Goal: Complete application form

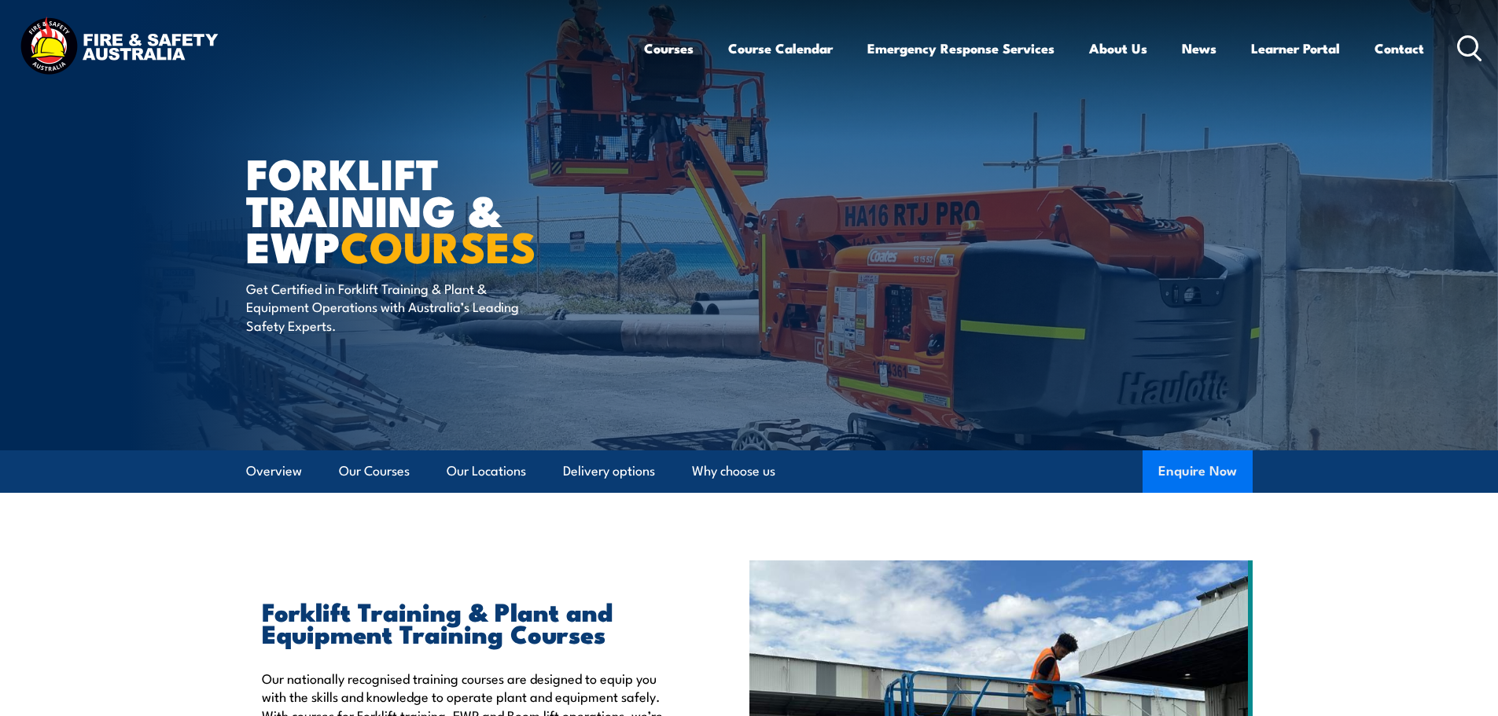
click at [1195, 462] on button "Enquire Now" at bounding box center [1197, 472] width 110 height 42
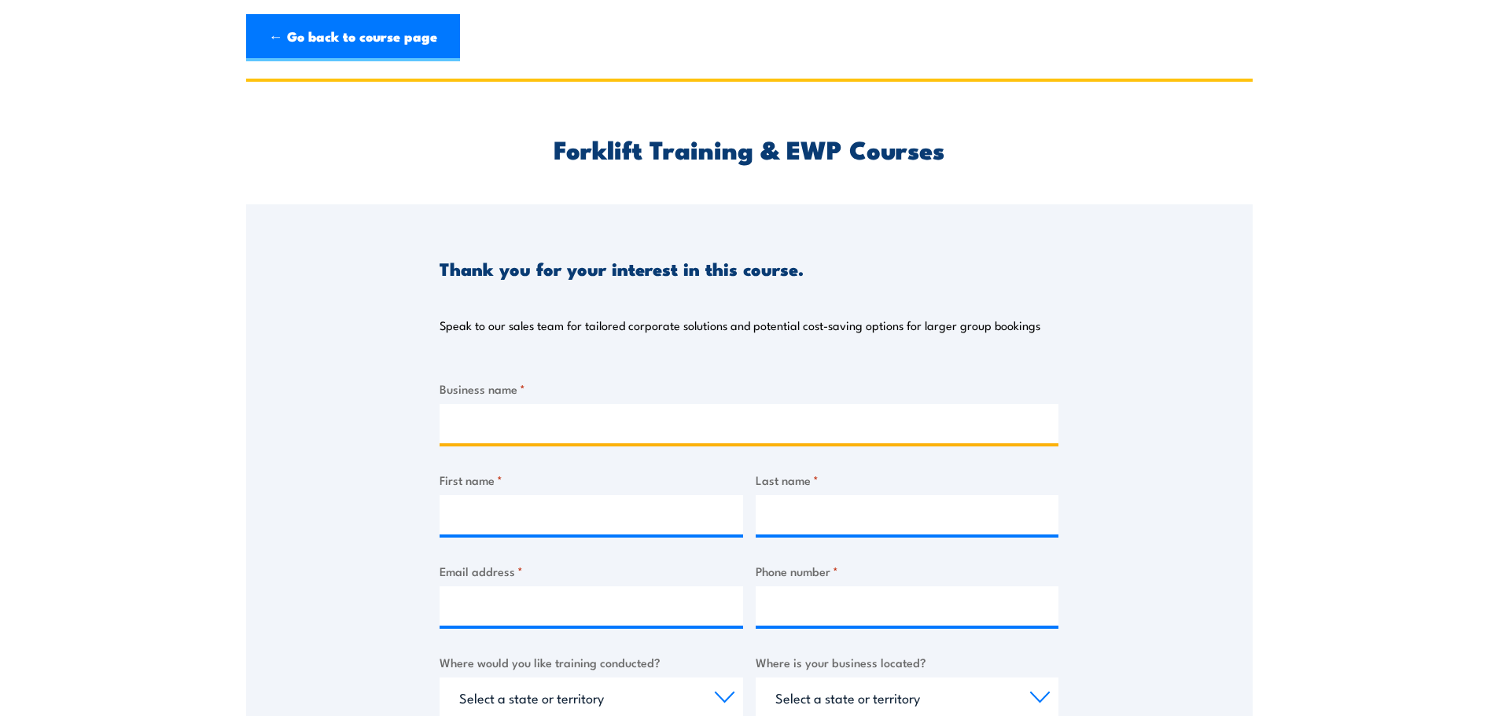
click at [539, 416] on input "Business name *" at bounding box center [749, 423] width 619 height 39
type input "[PERSON_NAME] Manufacturing"
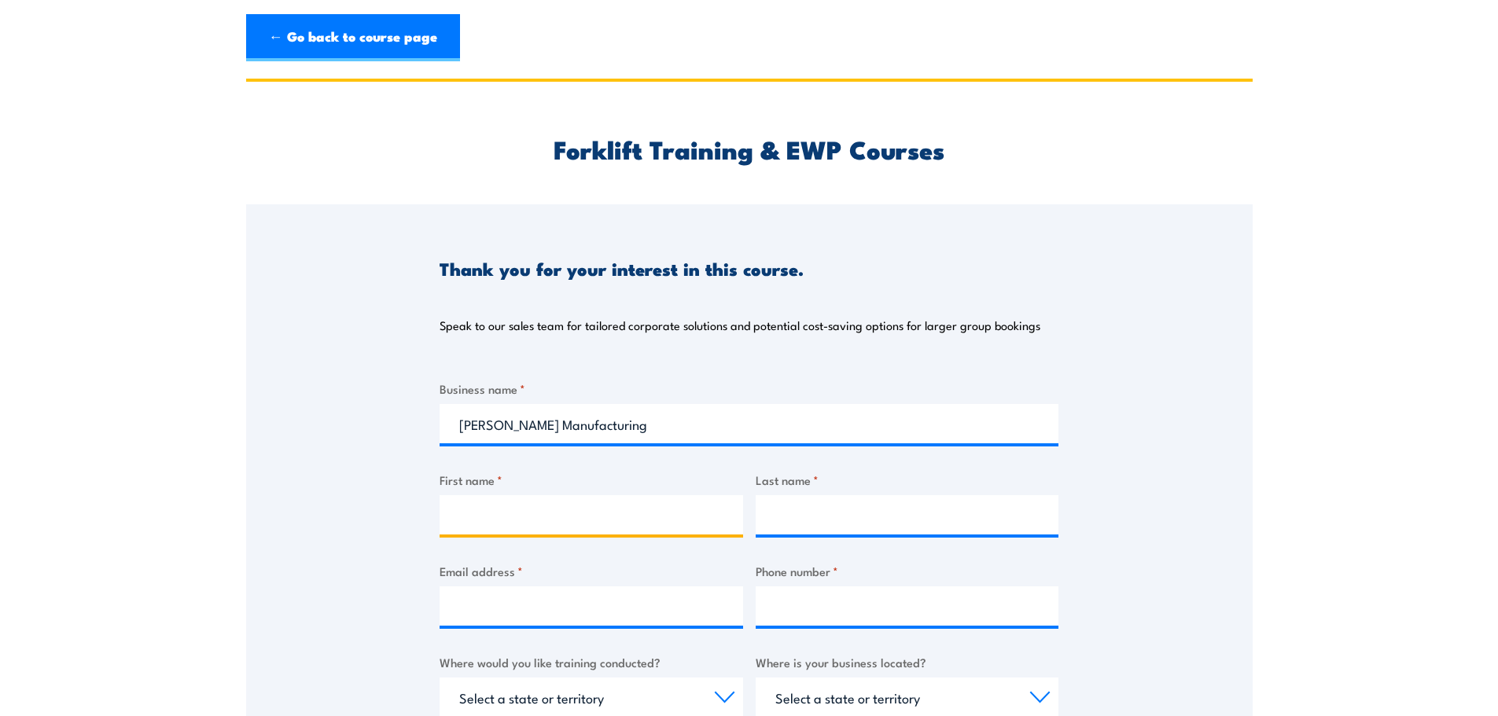
type input "[PERSON_NAME]"
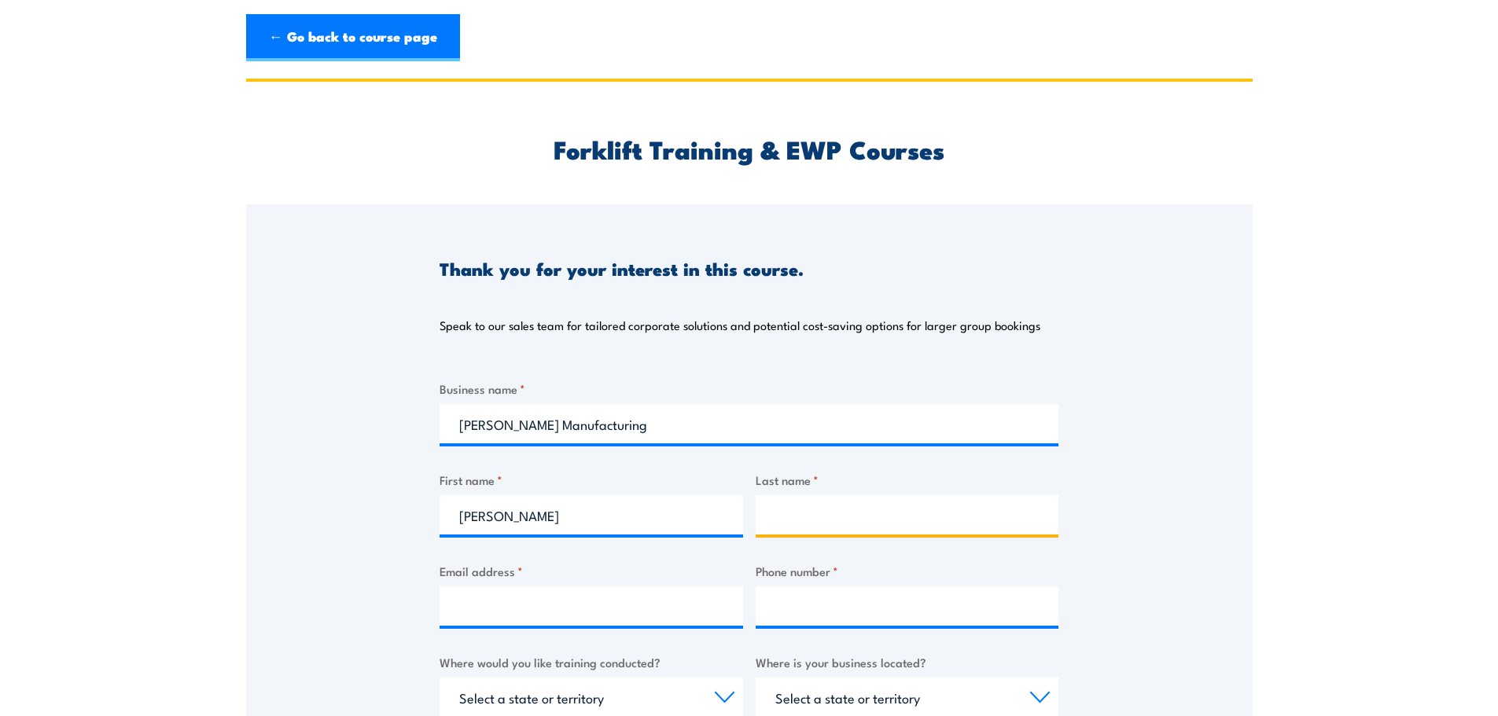
type input "Szkudlarek"
select select "[GEOGRAPHIC_DATA]"
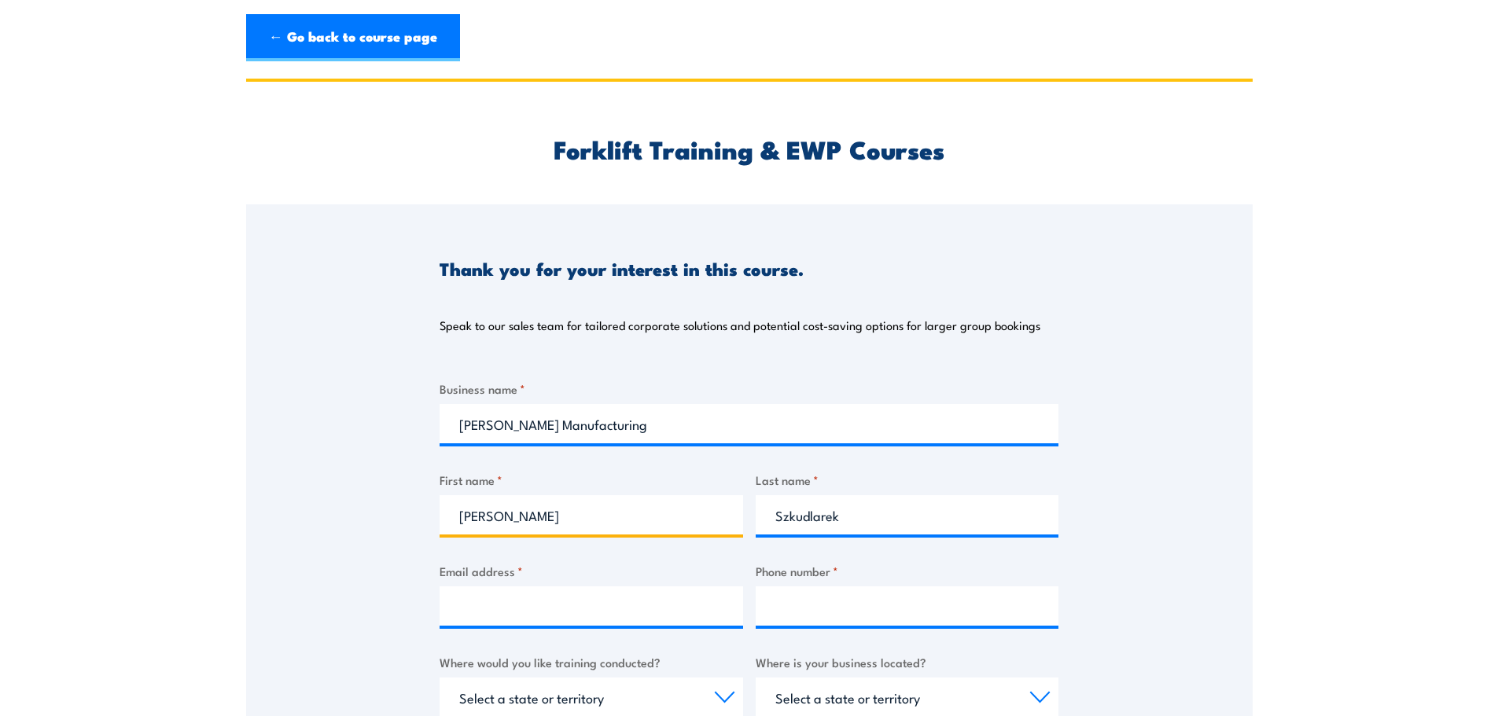
drag, startPoint x: 524, startPoint y: 521, endPoint x: 399, endPoint y: 527, distance: 125.2
click at [399, 527] on div "Thank you for your interest in this course. Speak to our sales team for tailore…" at bounding box center [749, 596] width 1006 height 785
type input "Una"
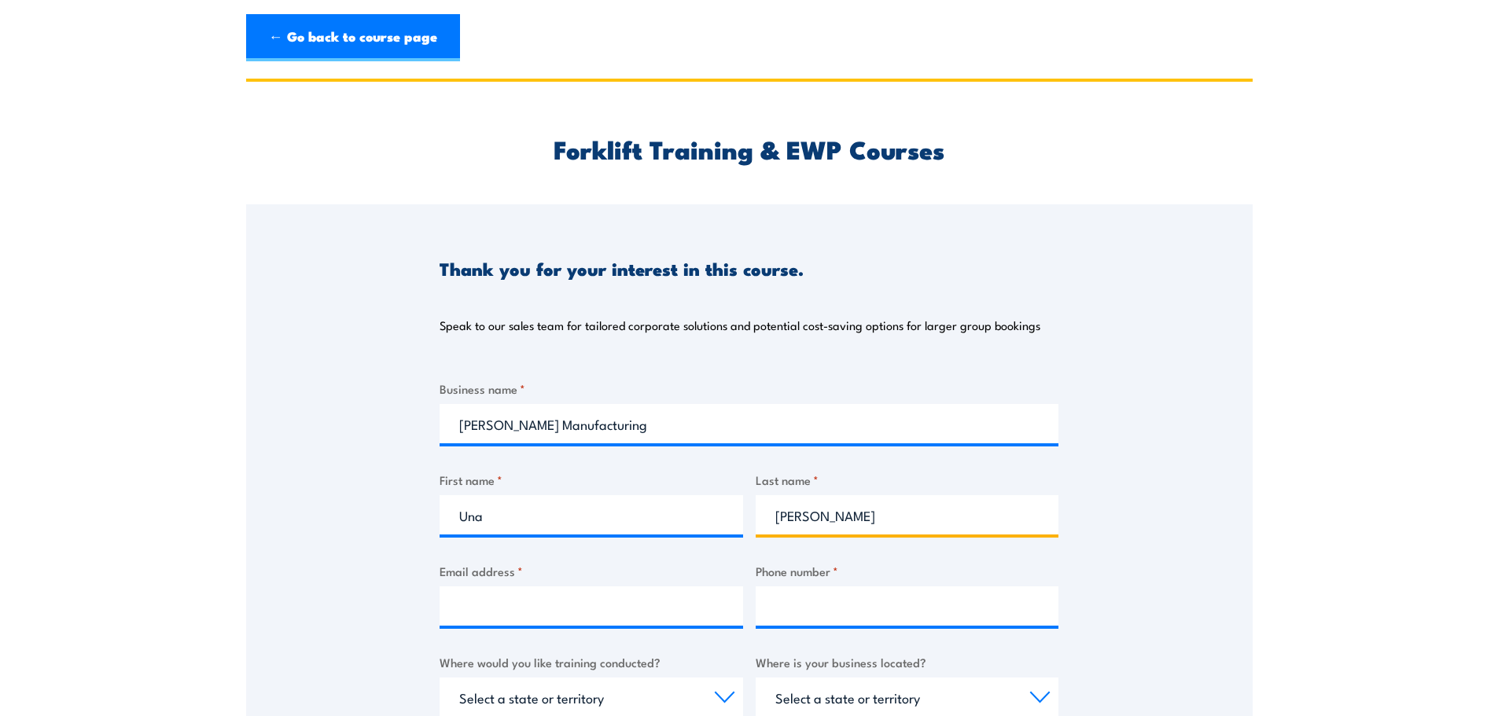
type input "[PERSON_NAME]"
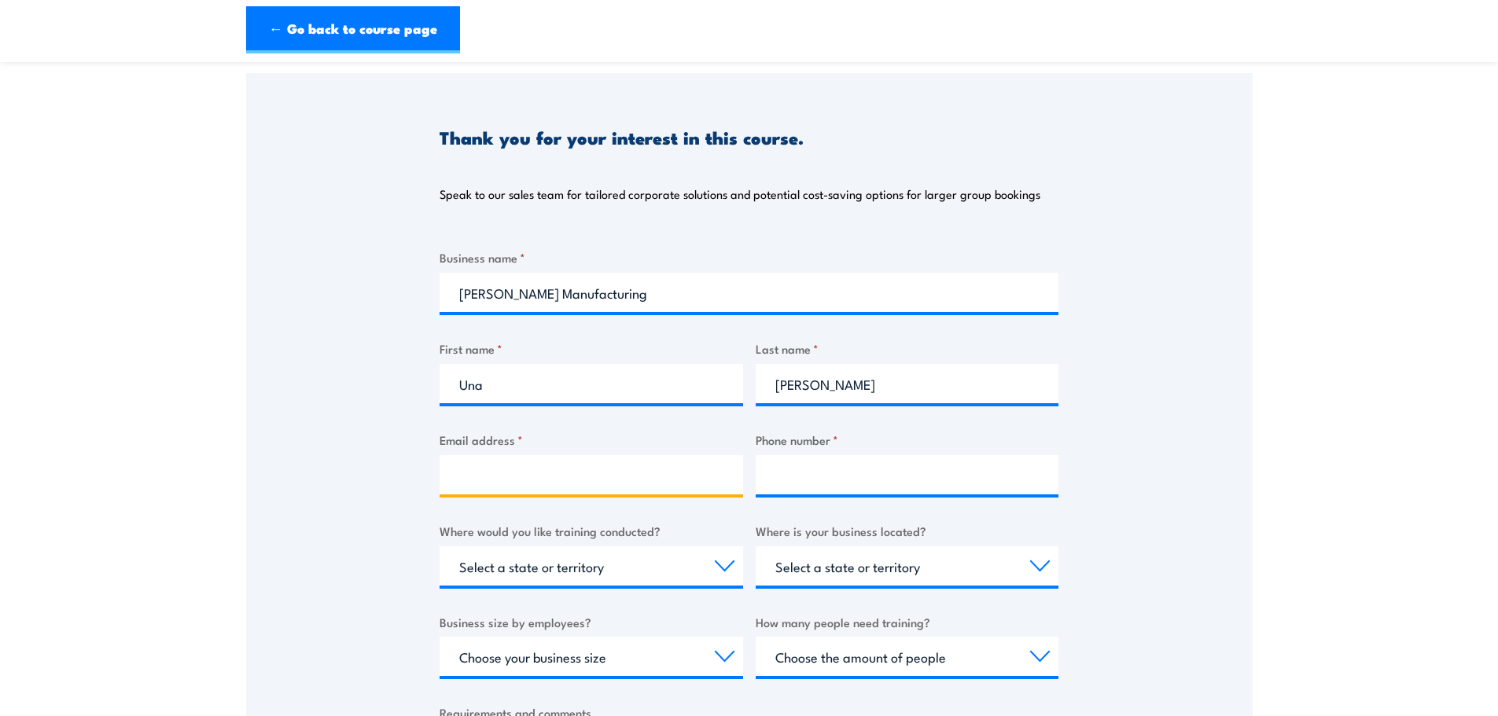
scroll to position [157, 0]
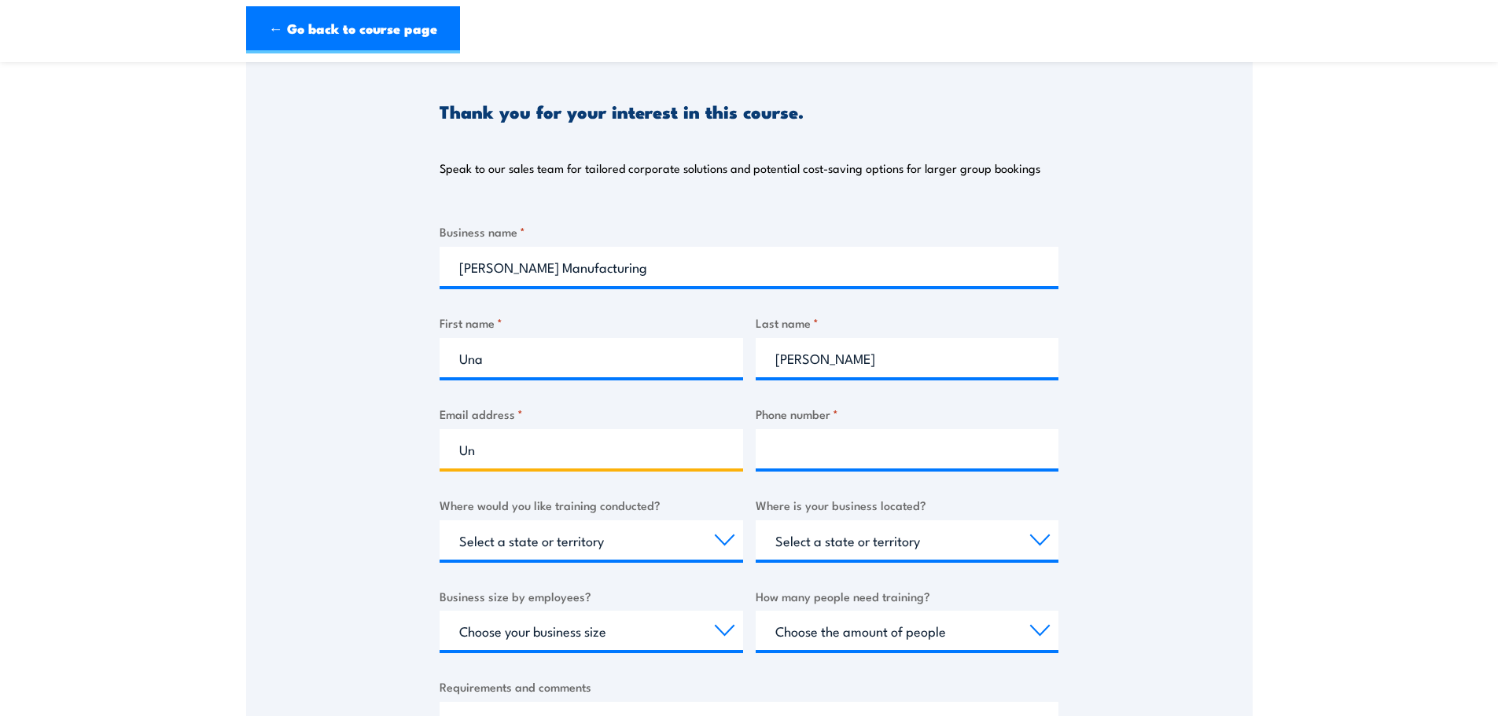
type input "U"
type input "[STREET_ADDRESS]"
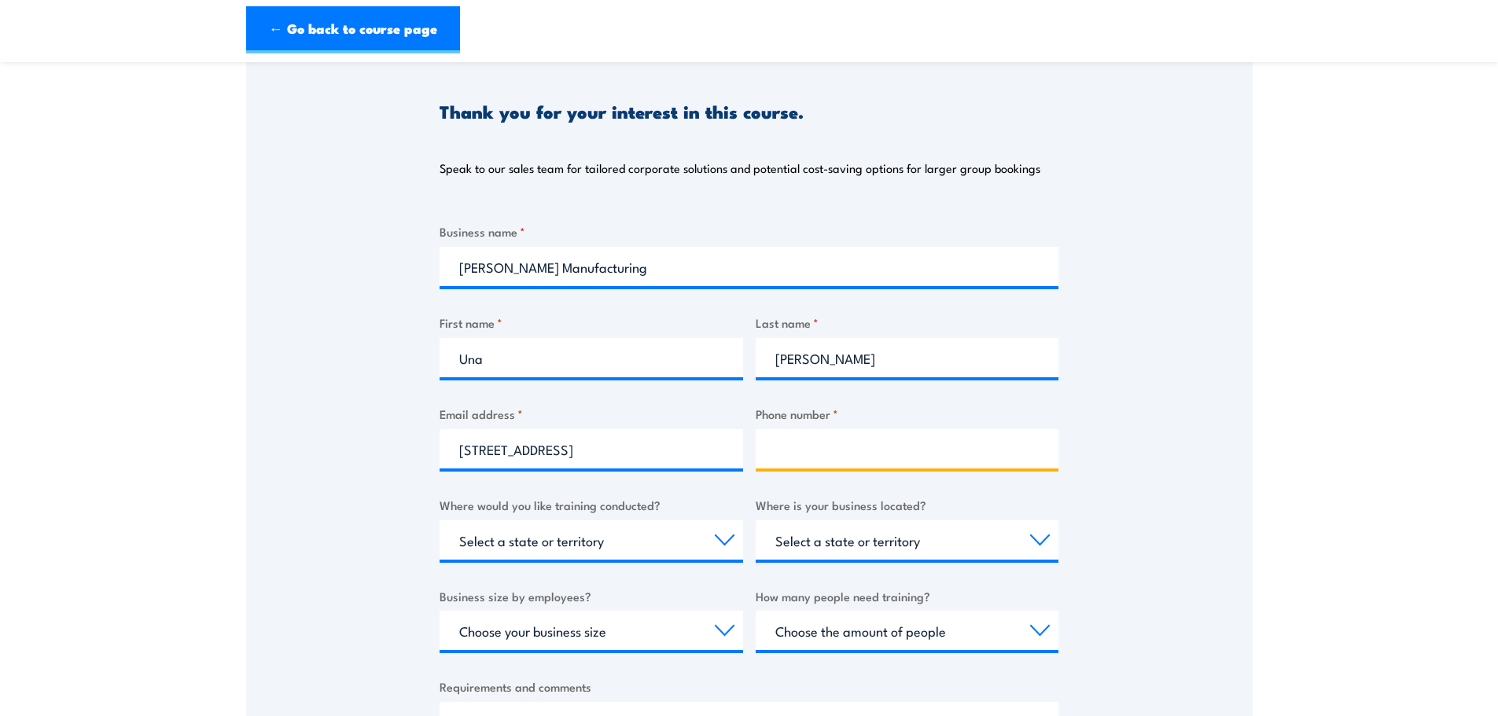
click at [799, 435] on input "Phone number *" at bounding box center [907, 448] width 303 height 39
type input "0296674411"
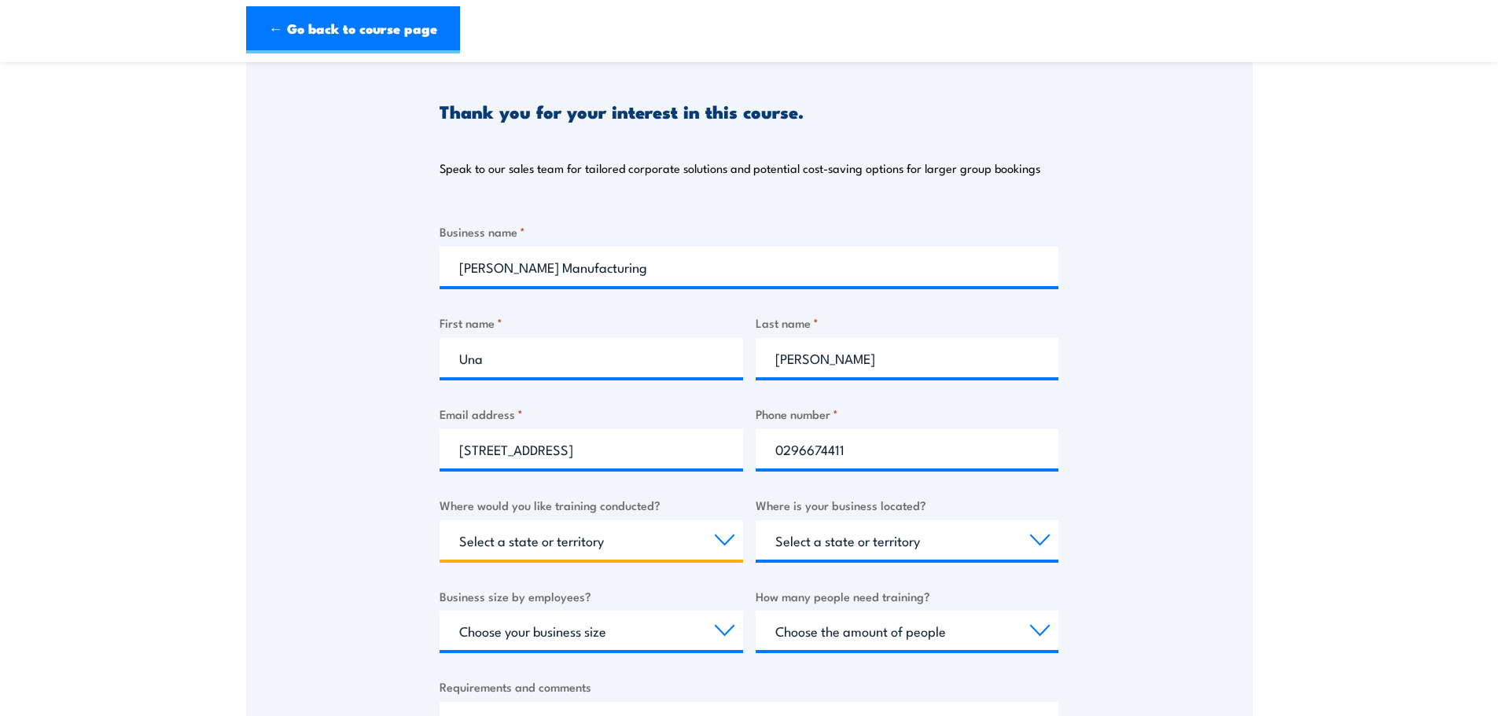
click at [462, 523] on select "Select a state or territory Nationally - multiple locations [GEOGRAPHIC_DATA] […" at bounding box center [591, 540] width 303 height 39
click at [440, 521] on select "Select a state or territory Nationally - multiple locations [GEOGRAPHIC_DATA] […" at bounding box center [591, 540] width 303 height 39
click at [1075, 480] on div "Thank you for your interest in this course. Speak to our sales team for tailore…" at bounding box center [749, 439] width 1006 height 785
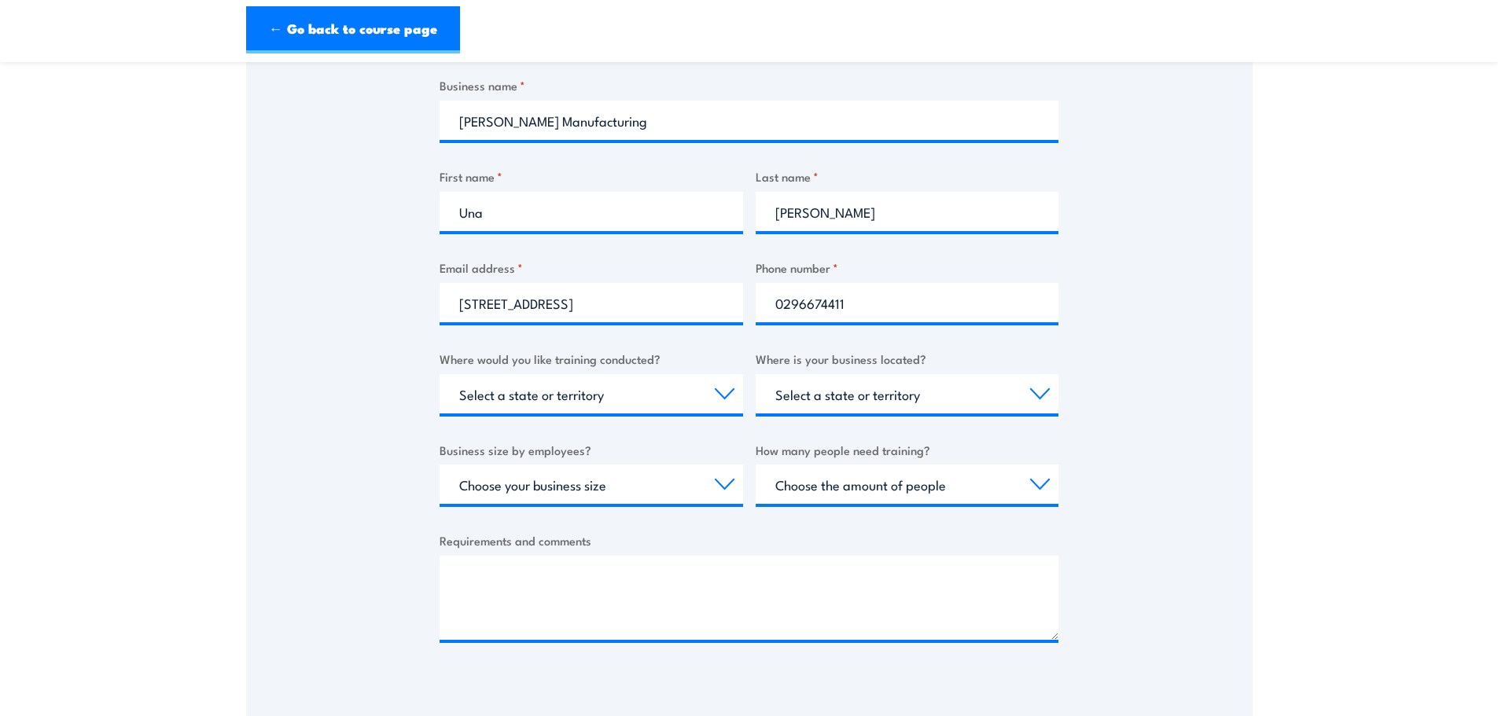
scroll to position [315, 0]
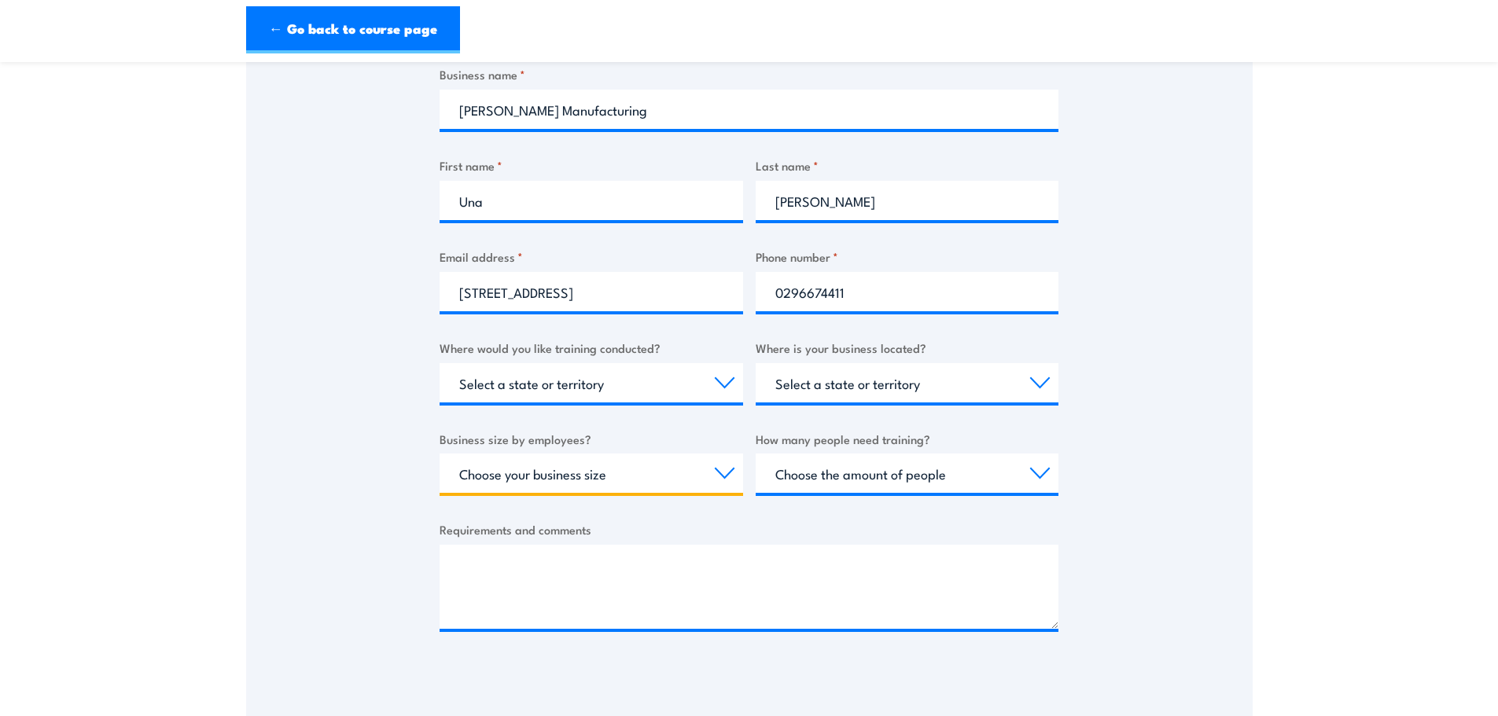
click at [621, 477] on select "Choose your business size 1 to 19 20 to 199 200+" at bounding box center [591, 473] width 303 height 39
select select "20 to 199"
click at [440, 454] on select "Choose your business size 1 to 19 20 to 199 200+" at bounding box center [591, 473] width 303 height 39
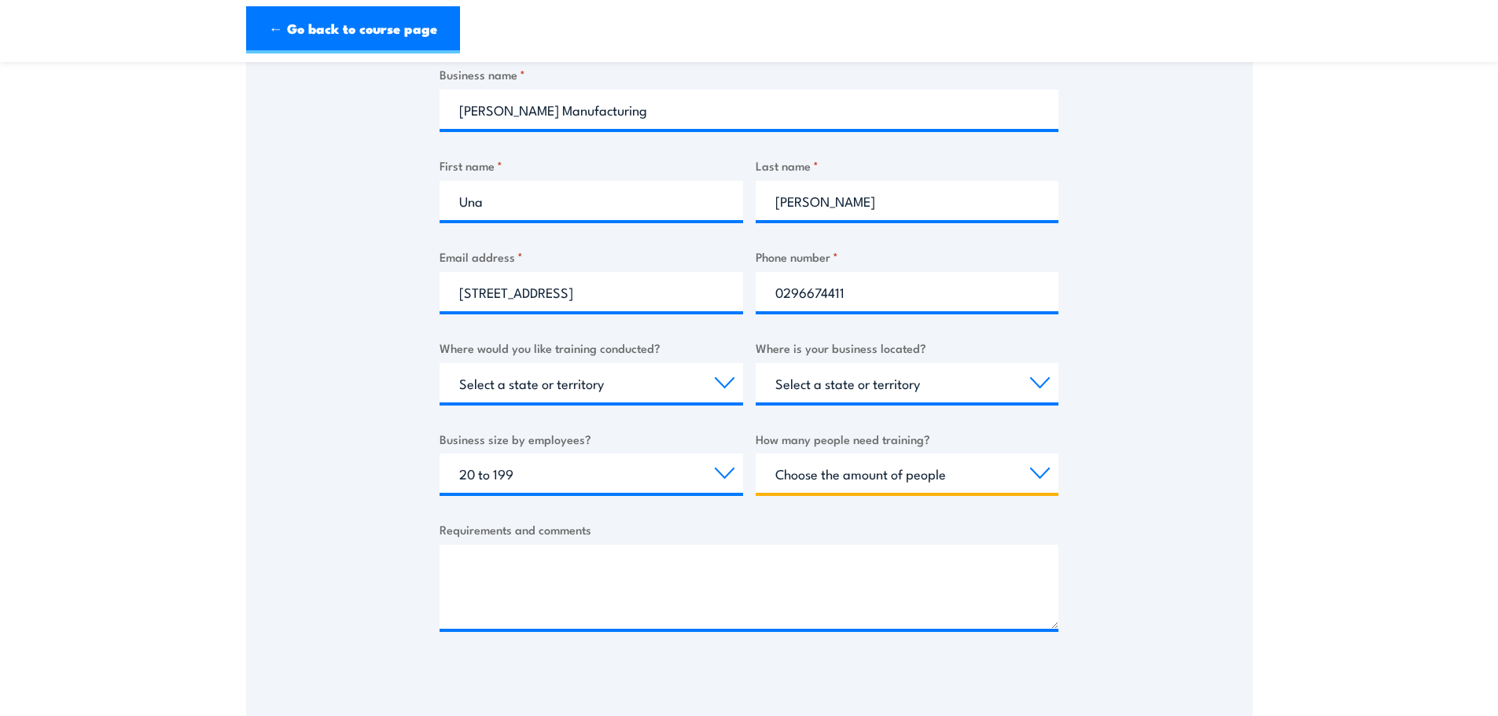
click at [1009, 479] on select "Choose the amount of people 1 to 4 5 to 19 20+" at bounding box center [907, 473] width 303 height 39
select select "1 to 4"
click at [756, 454] on select "Choose the amount of people 1 to 4 5 to 19 20+" at bounding box center [907, 473] width 303 height 39
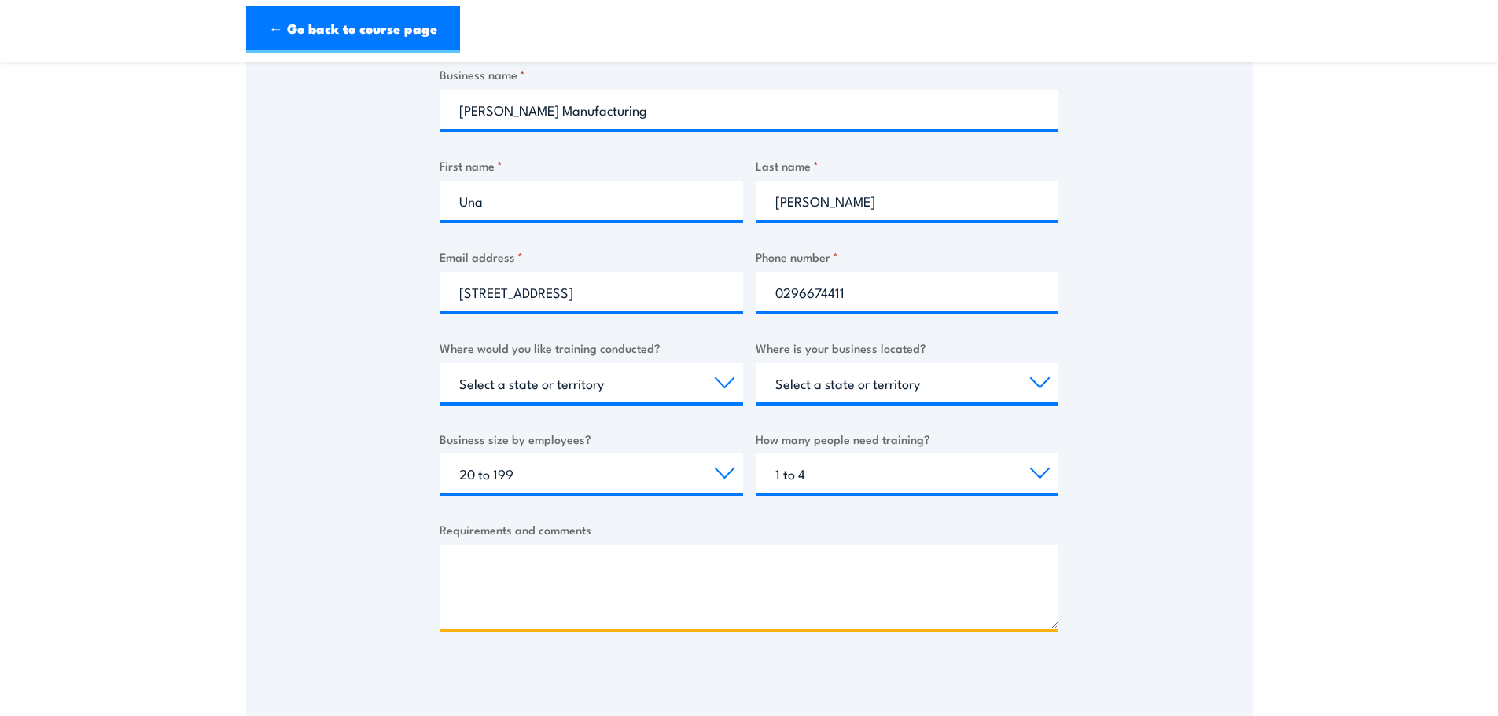
click at [661, 549] on textarea "Requirements and comments" at bounding box center [749, 587] width 619 height 84
drag, startPoint x: 466, startPoint y: 561, endPoint x: 311, endPoint y: 563, distance: 155.7
click at [315, 561] on div "Thank you for your interest in this course. Speak to our sales team for tailore…" at bounding box center [749, 282] width 1006 height 785
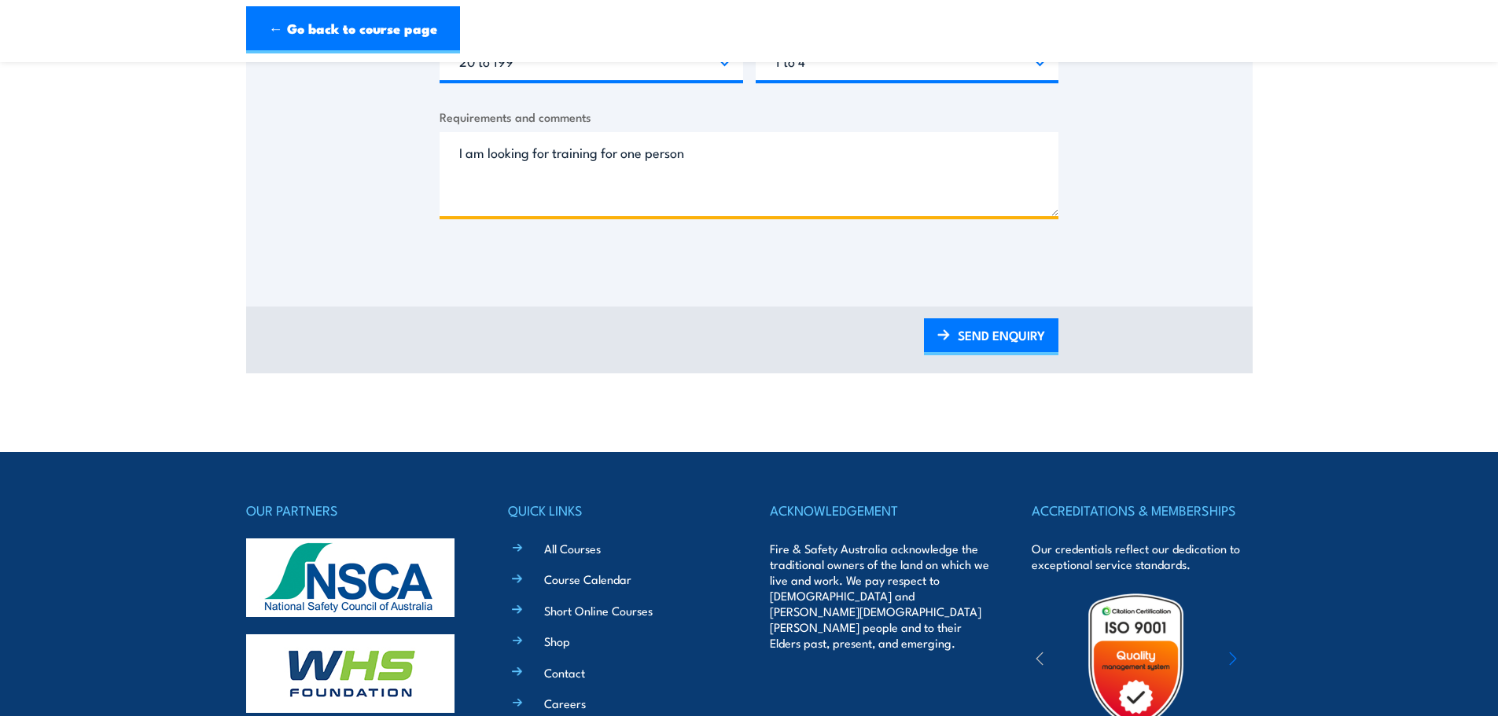
scroll to position [865, 0]
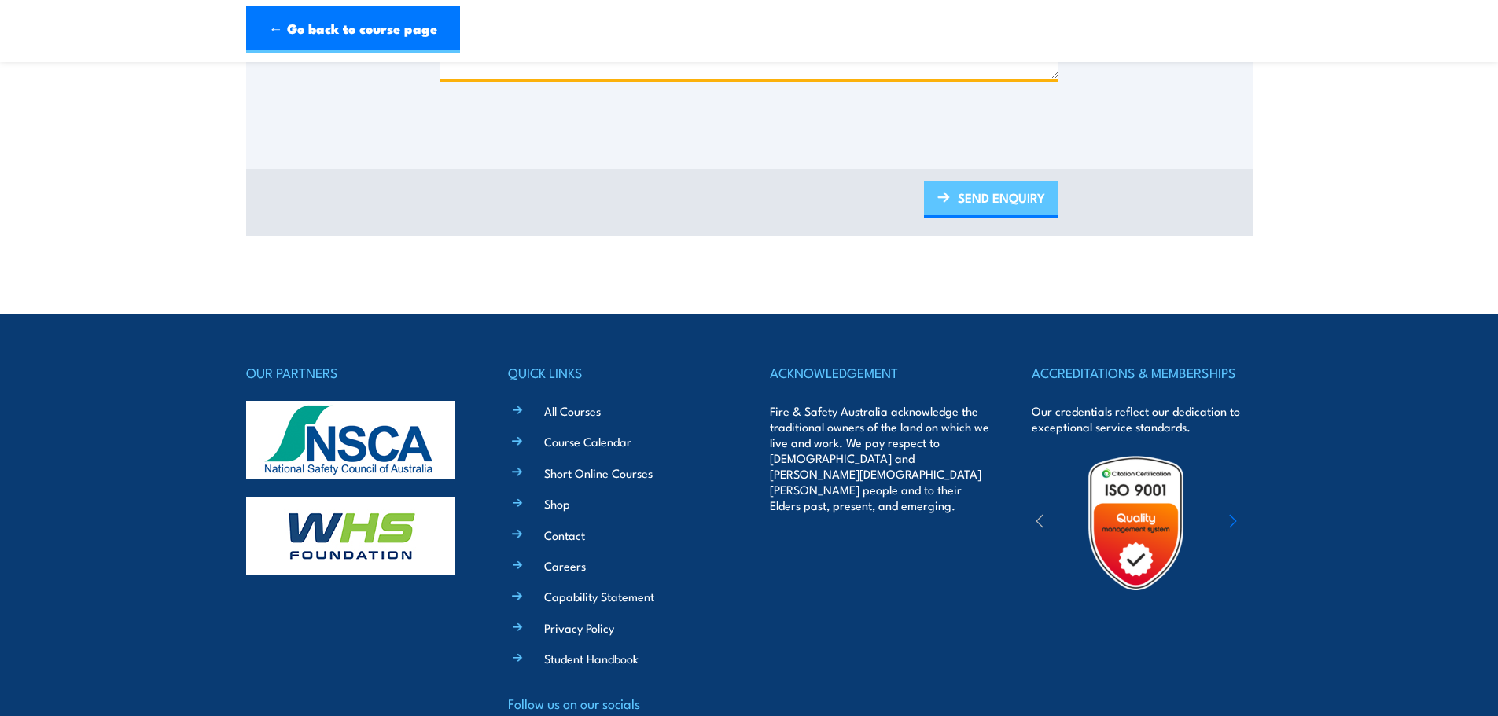
type textarea "I am looking for training for one person"
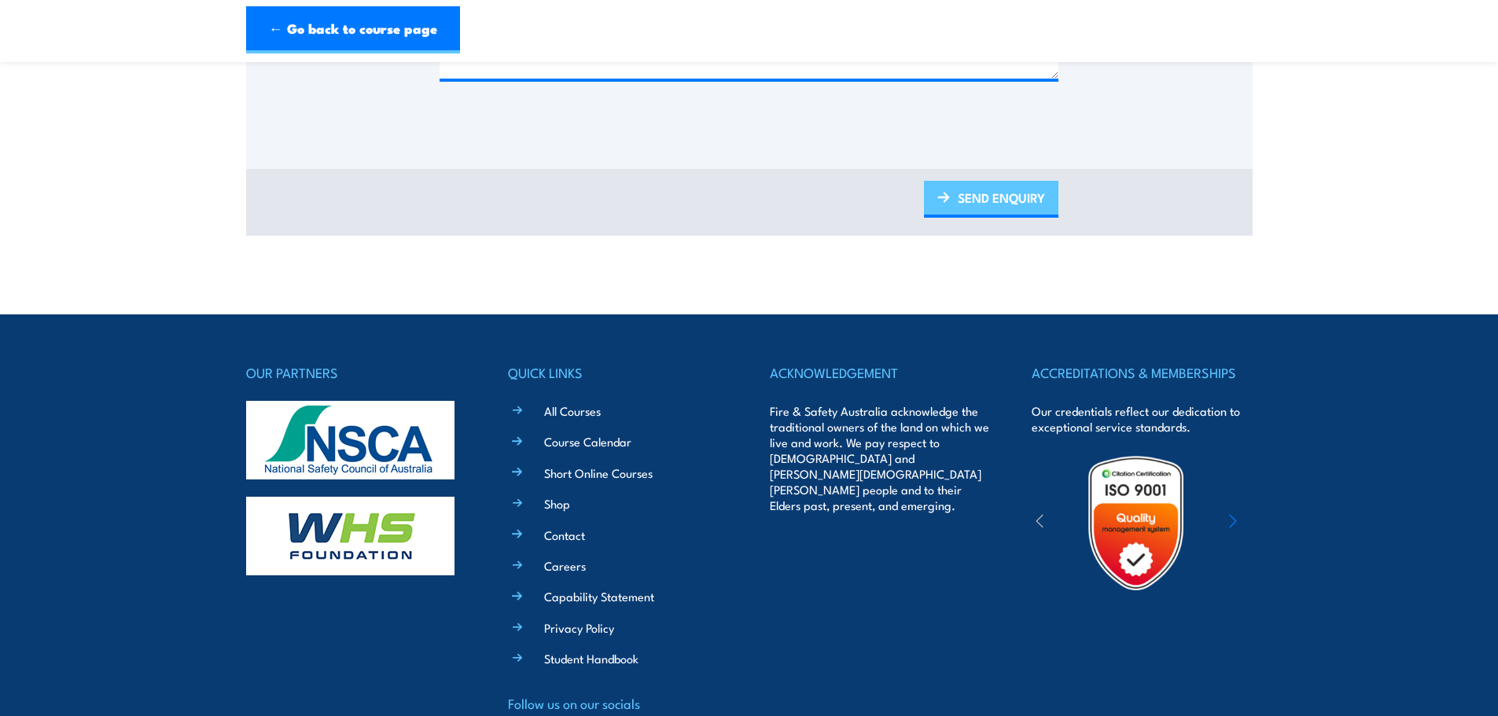
click at [1017, 204] on link "SEND ENQUIRY" at bounding box center [991, 199] width 134 height 37
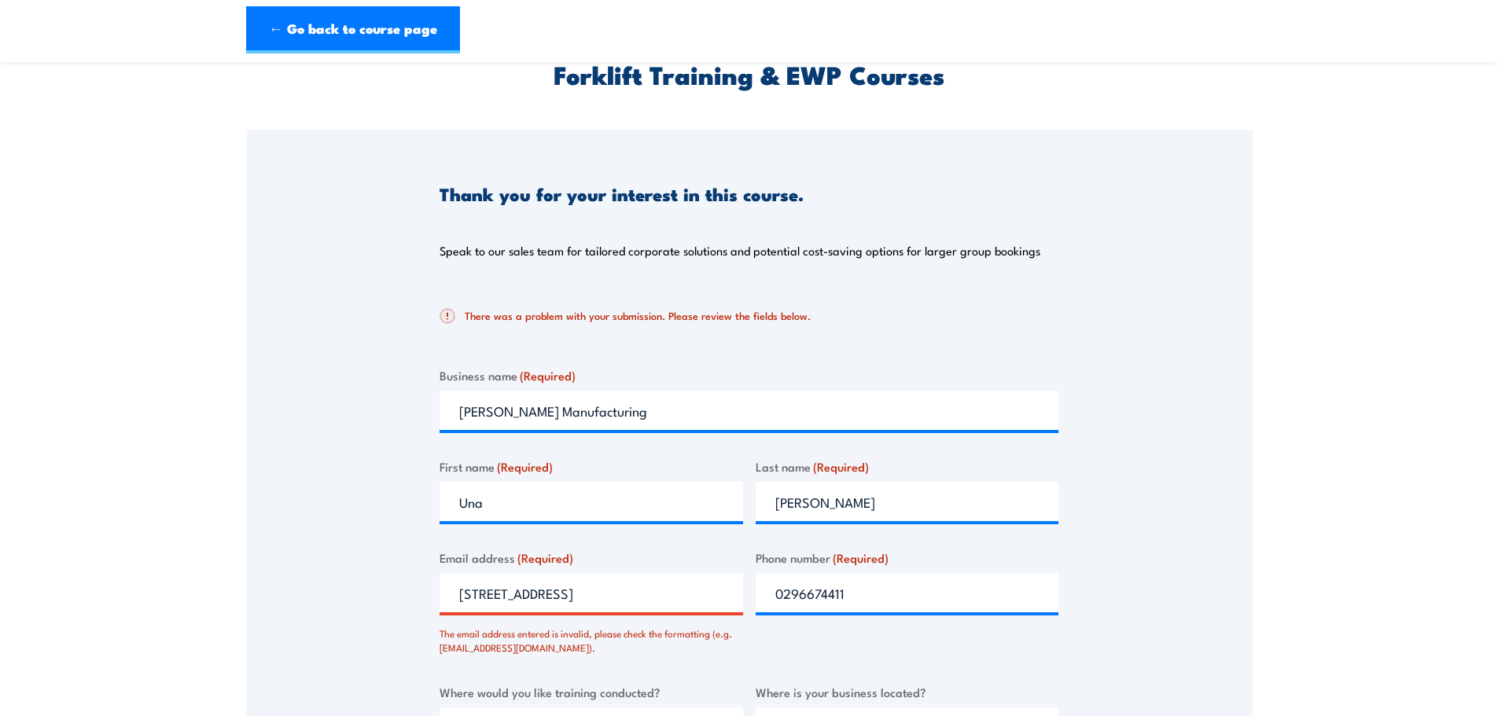
scroll to position [33, 0]
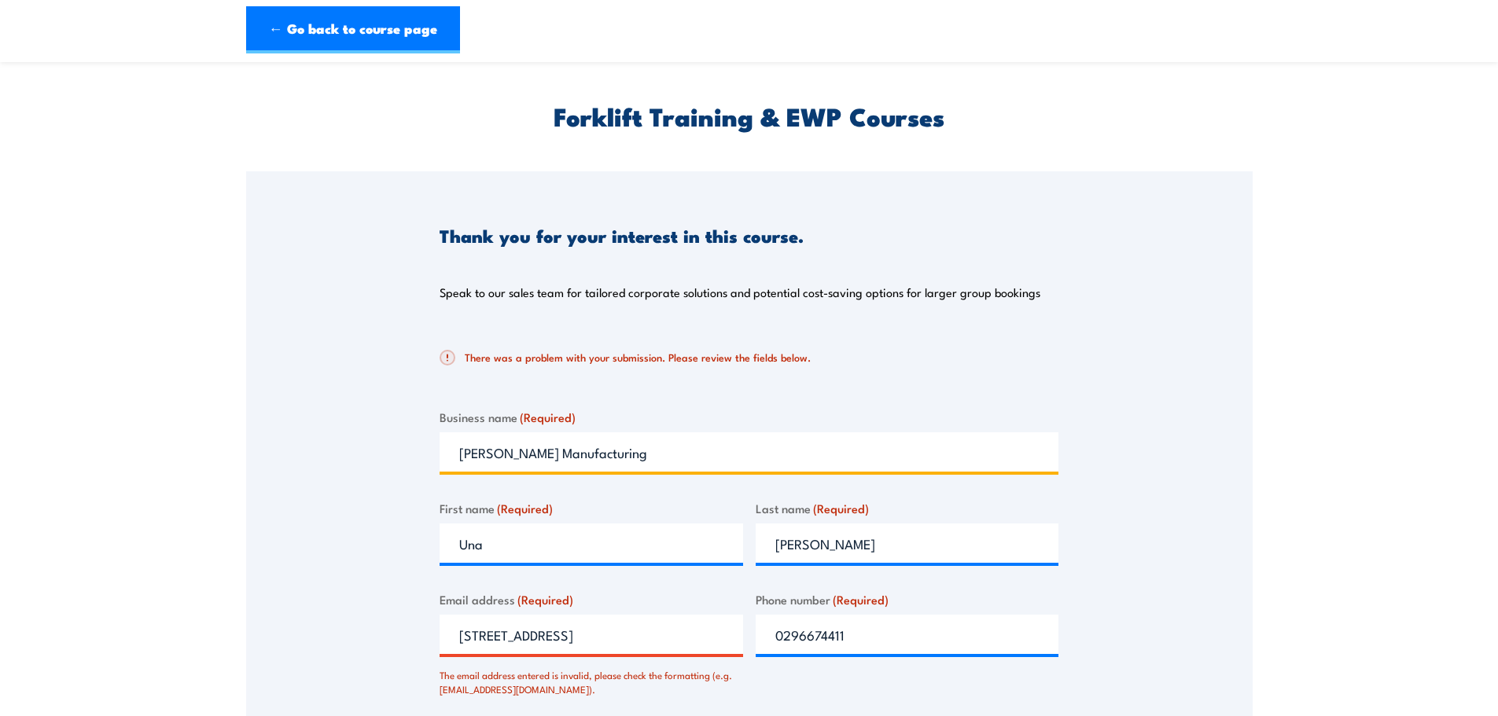
click at [606, 447] on input "[PERSON_NAME] Manufacturing" at bounding box center [749, 451] width 619 height 39
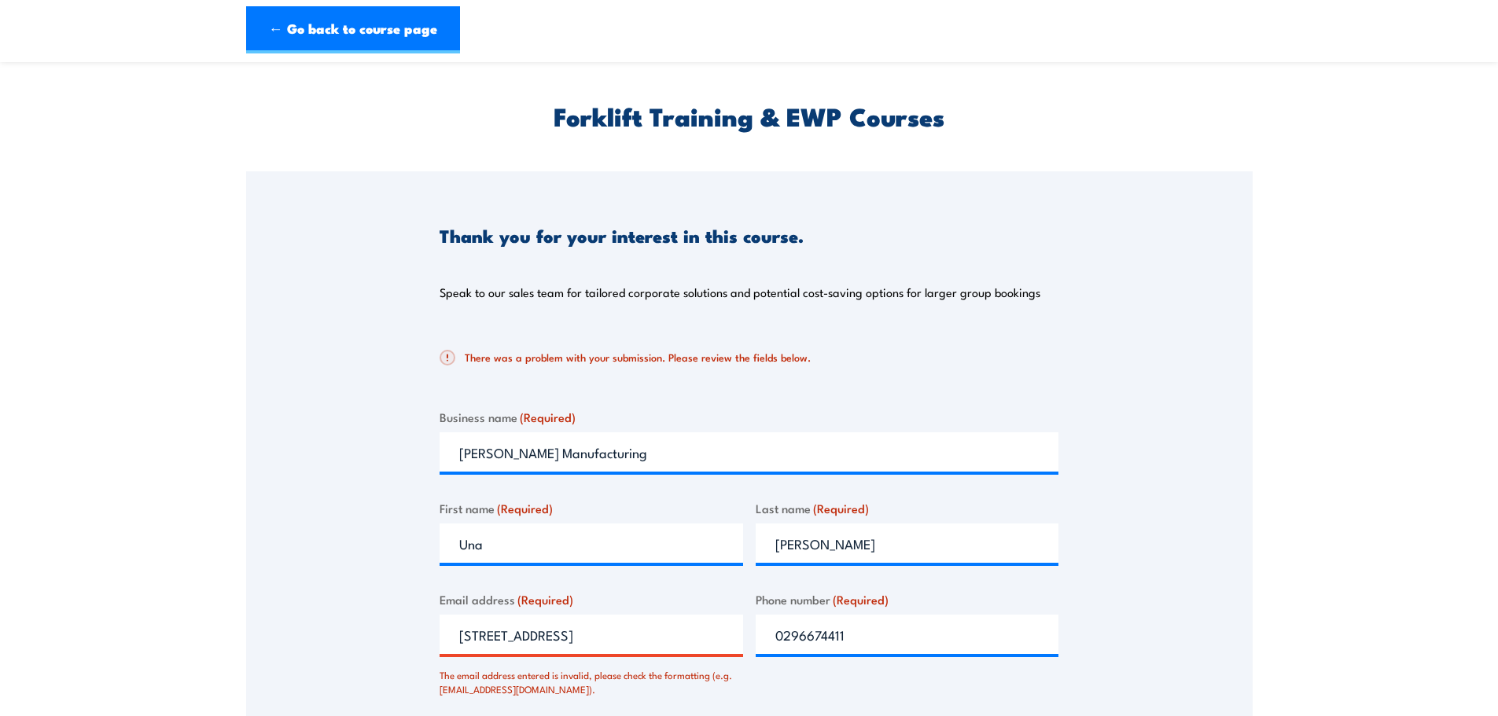
click at [1267, 462] on section "Forklift Training & EWP Courses Thank you for your interest in this course. Spe…" at bounding box center [749, 609] width 1498 height 1127
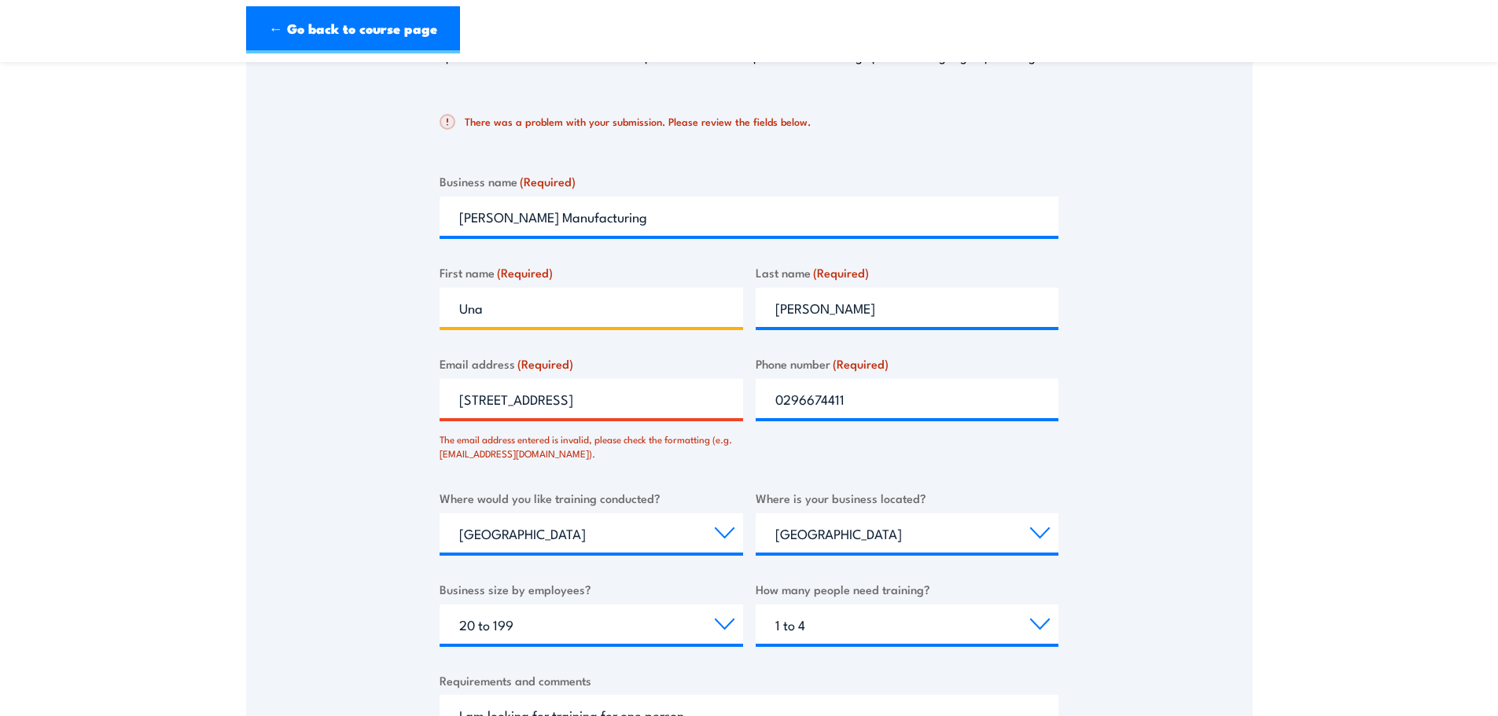
click at [571, 300] on input "Una" at bounding box center [591, 307] width 303 height 39
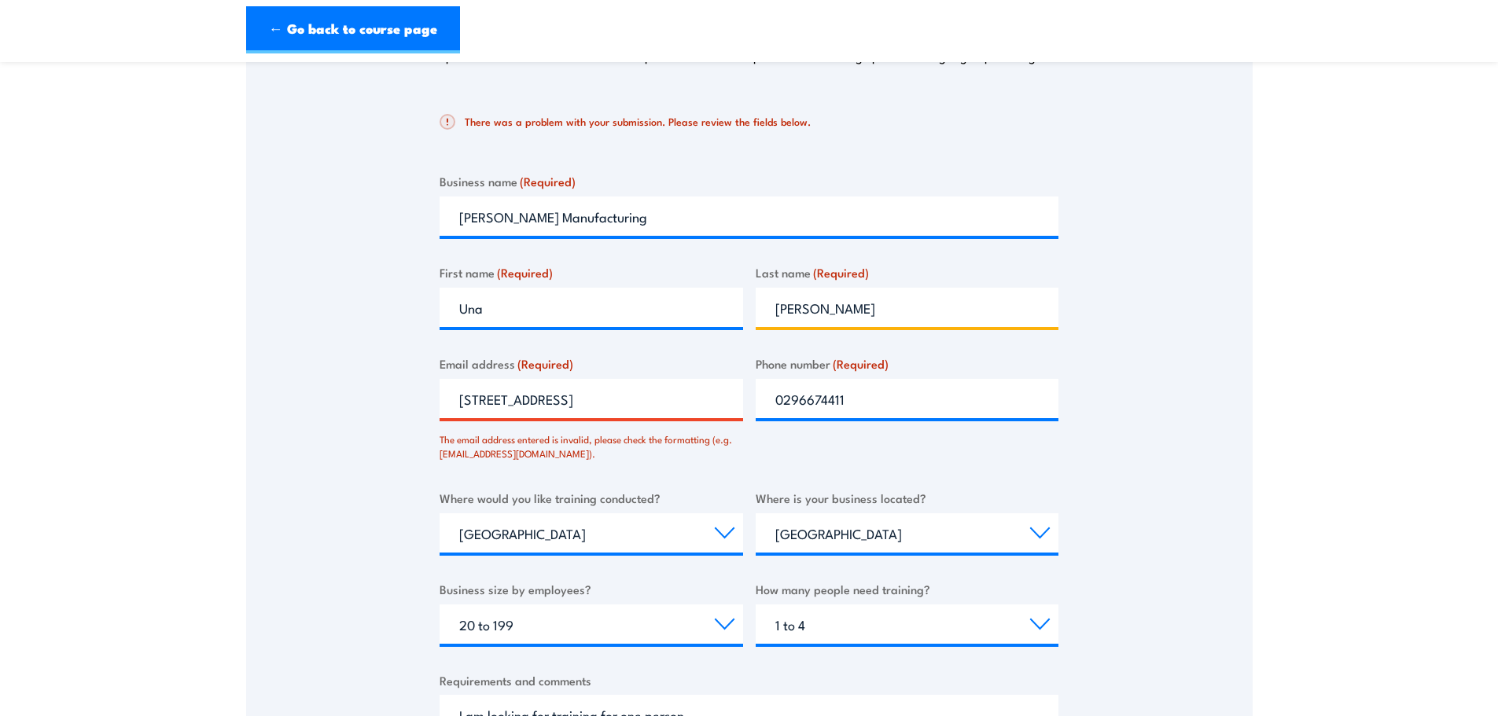
click at [940, 288] on input "[PERSON_NAME]" at bounding box center [907, 307] width 303 height 39
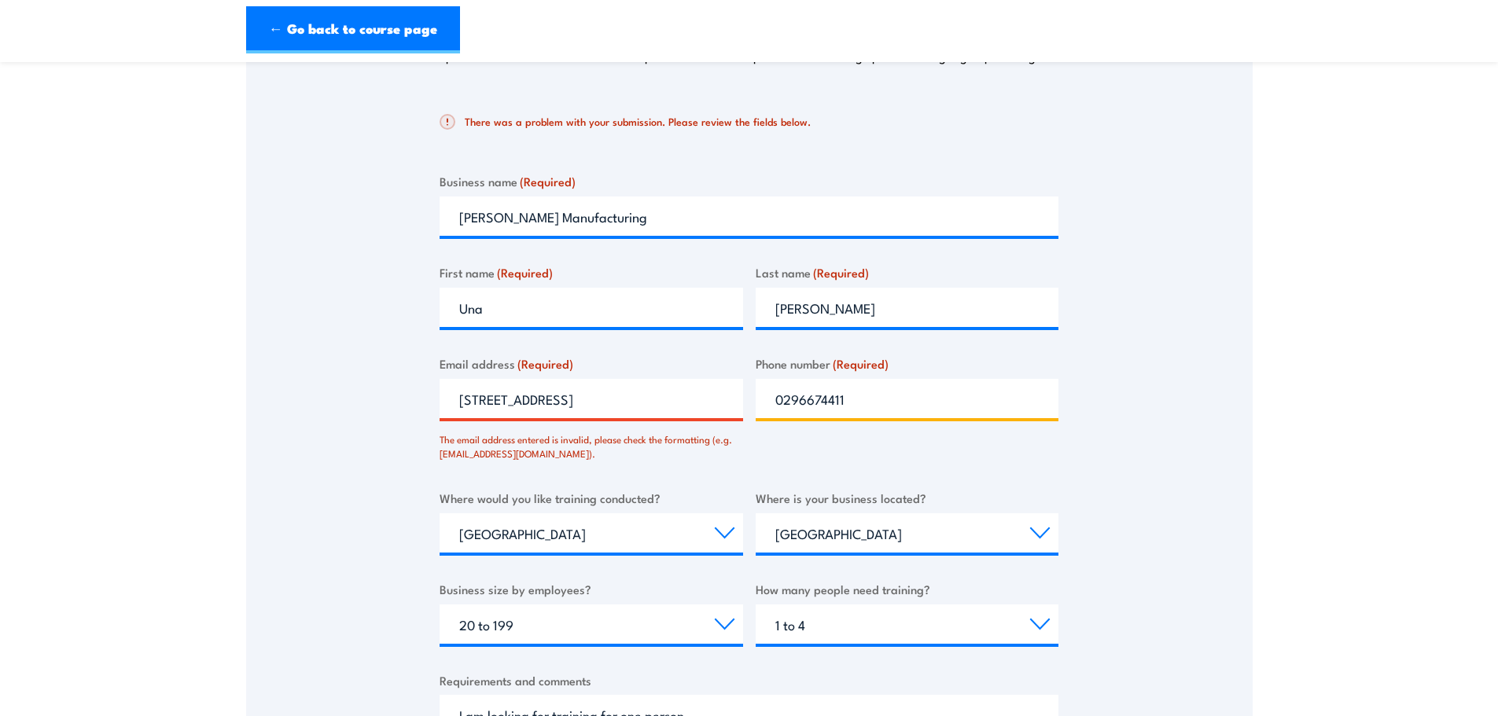
click at [907, 398] on input "0296674411" at bounding box center [907, 398] width 303 height 39
click at [708, 397] on input "[STREET_ADDRESS]" at bounding box center [591, 398] width 303 height 39
drag, startPoint x: 489, startPoint y: 399, endPoint x: 361, endPoint y: 397, distance: 128.2
click at [356, 397] on div "Thank you for your interest in this course. Speak to our sales team for tailore…" at bounding box center [749, 381] width 1006 height 890
click at [489, 404] on input "[STREET_ADDRESS]" at bounding box center [591, 398] width 303 height 39
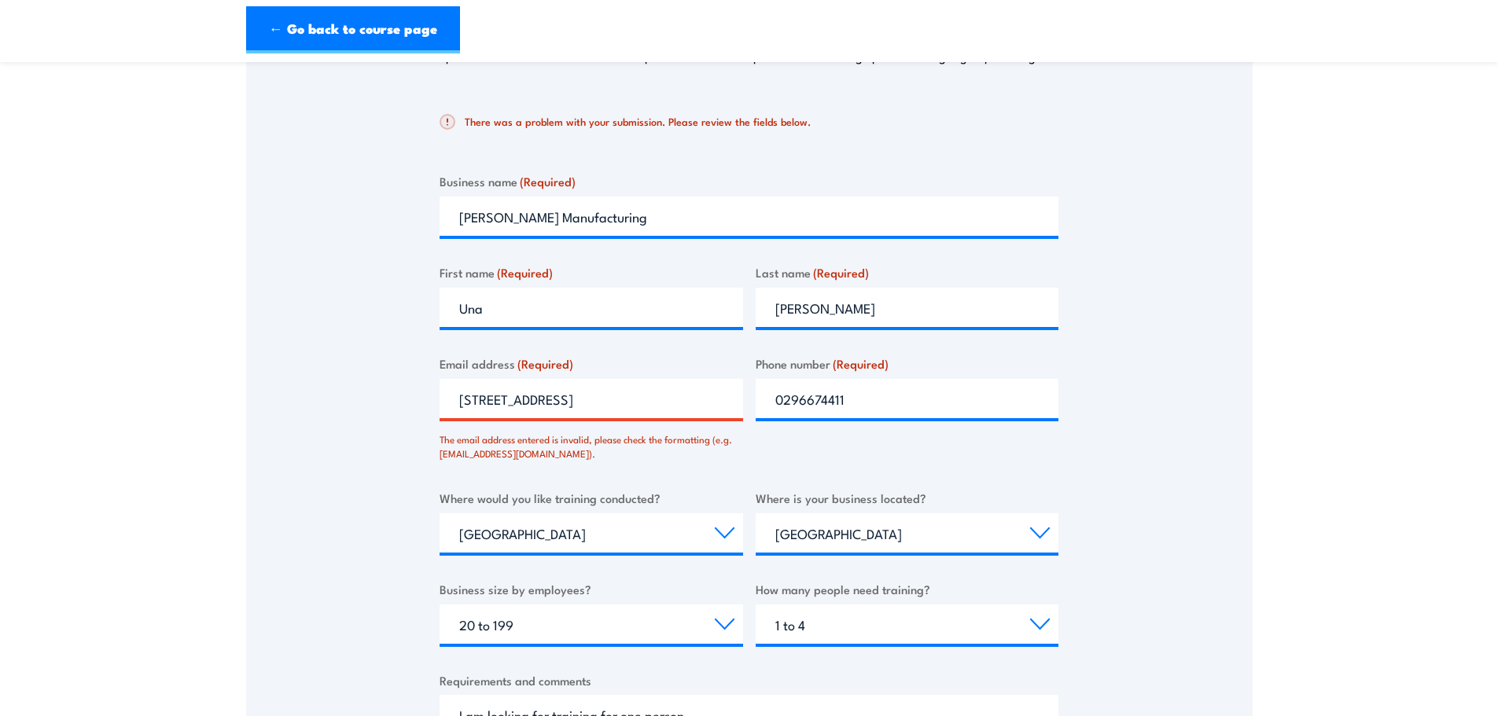
paste input "[STREET_ADDRESS]"
drag, startPoint x: 708, startPoint y: 403, endPoint x: 48, endPoint y: 403, distance: 660.5
click at [48, 403] on section "Forklift Training & EWP Courses Thank you for your interest in this course. Spe…" at bounding box center [749, 373] width 1498 height 1127
paste input "[GEOGRAPHIC_DATA]"
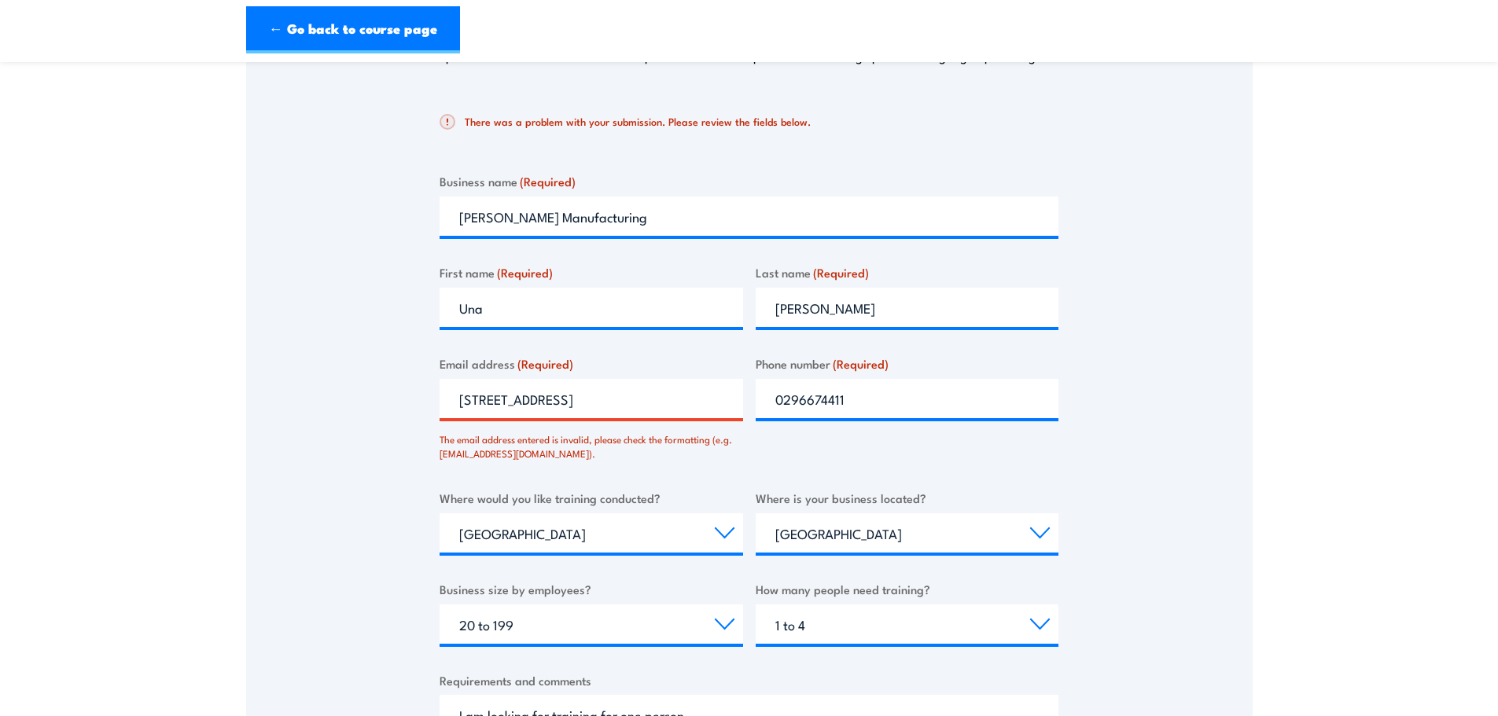
click at [178, 447] on section "Forklift Training & EWP Courses Thank you for your interest in this course. Spe…" at bounding box center [749, 373] width 1498 height 1127
drag, startPoint x: 696, startPoint y: 405, endPoint x: 199, endPoint y: 405, distance: 496.9
click at [199, 405] on section "Forklift Training & EWP Courses Thank you for your interest in this course. Spe…" at bounding box center [749, 373] width 1498 height 1127
type input "a"
type input "[EMAIL_ADDRESS][PERSON_NAME][PERSON_NAME][DOMAIN_NAME]"
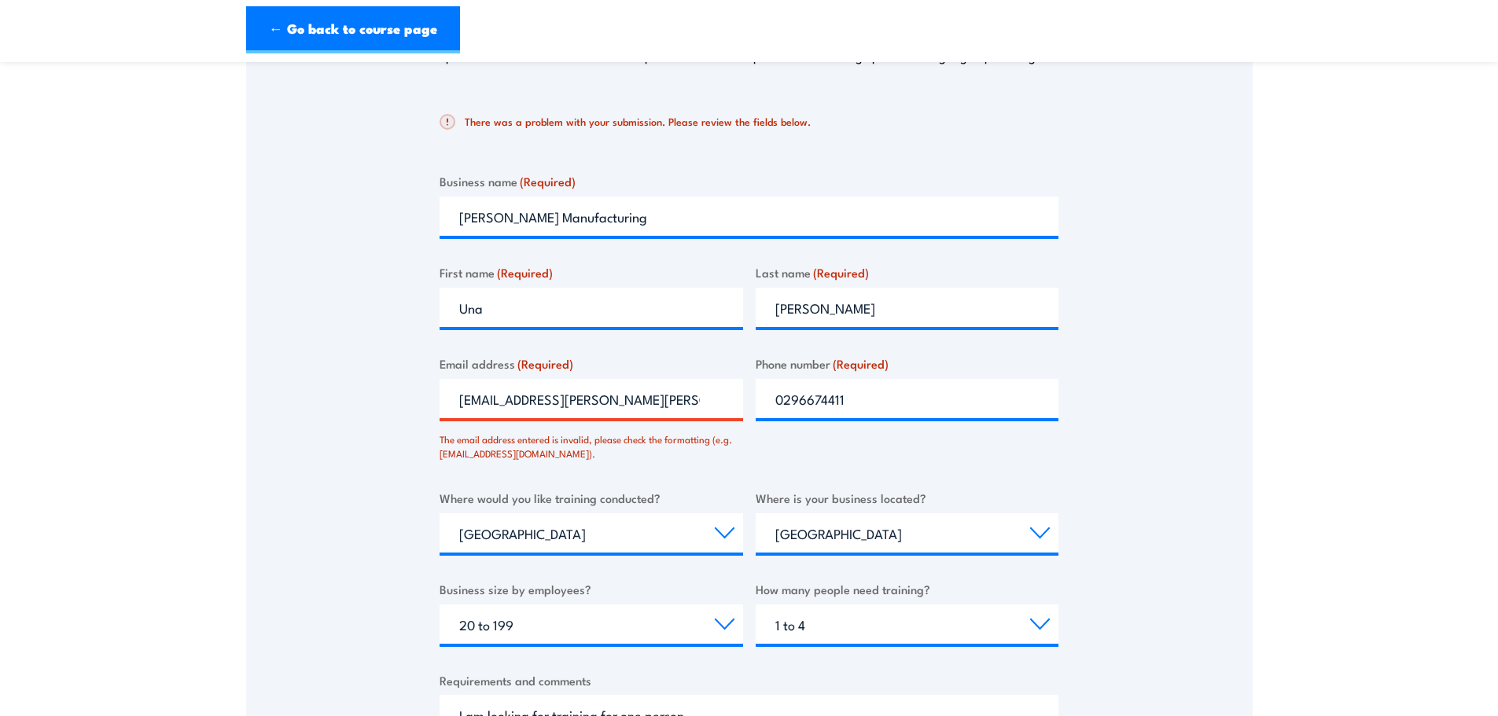
click at [409, 549] on div "Thank you for your interest in this course. Speak to our sales team for tailore…" at bounding box center [749, 381] width 1006 height 890
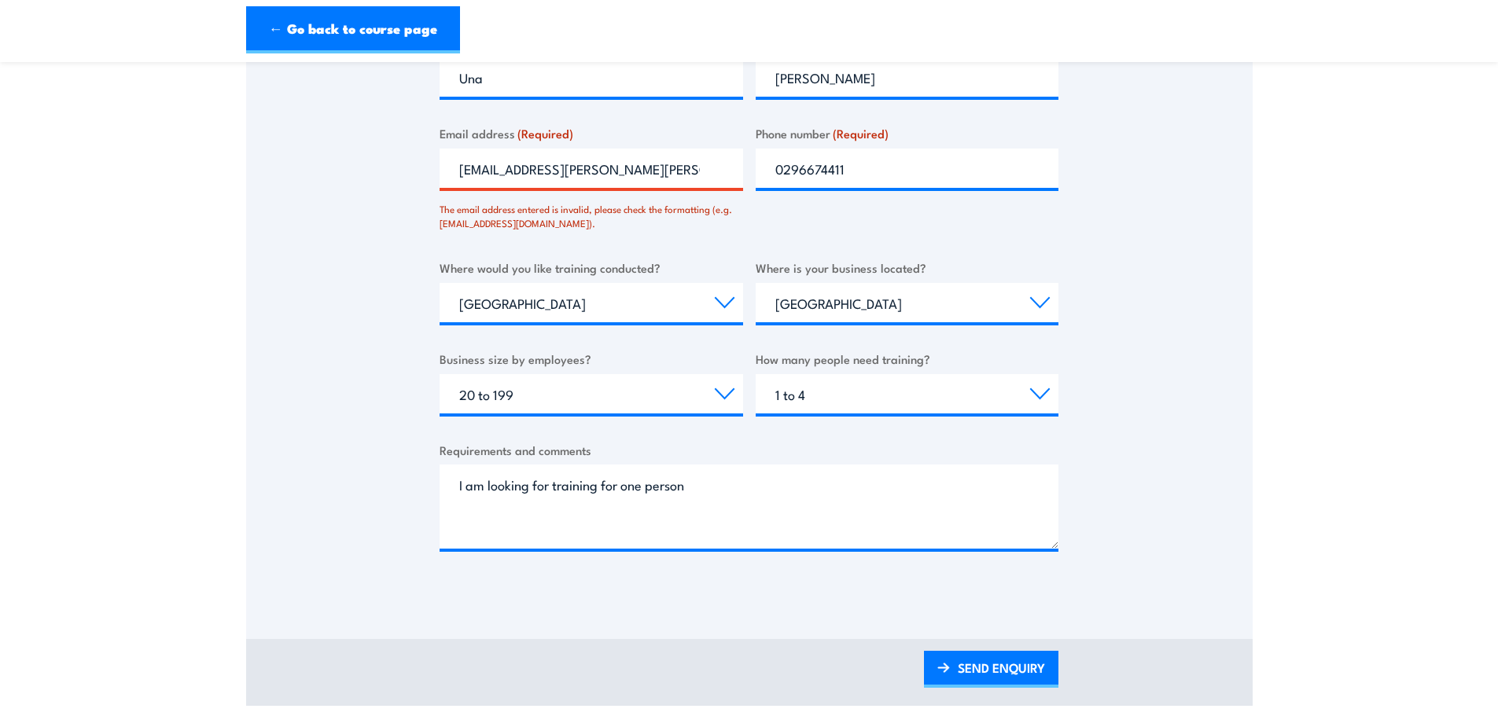
scroll to position [505, 0]
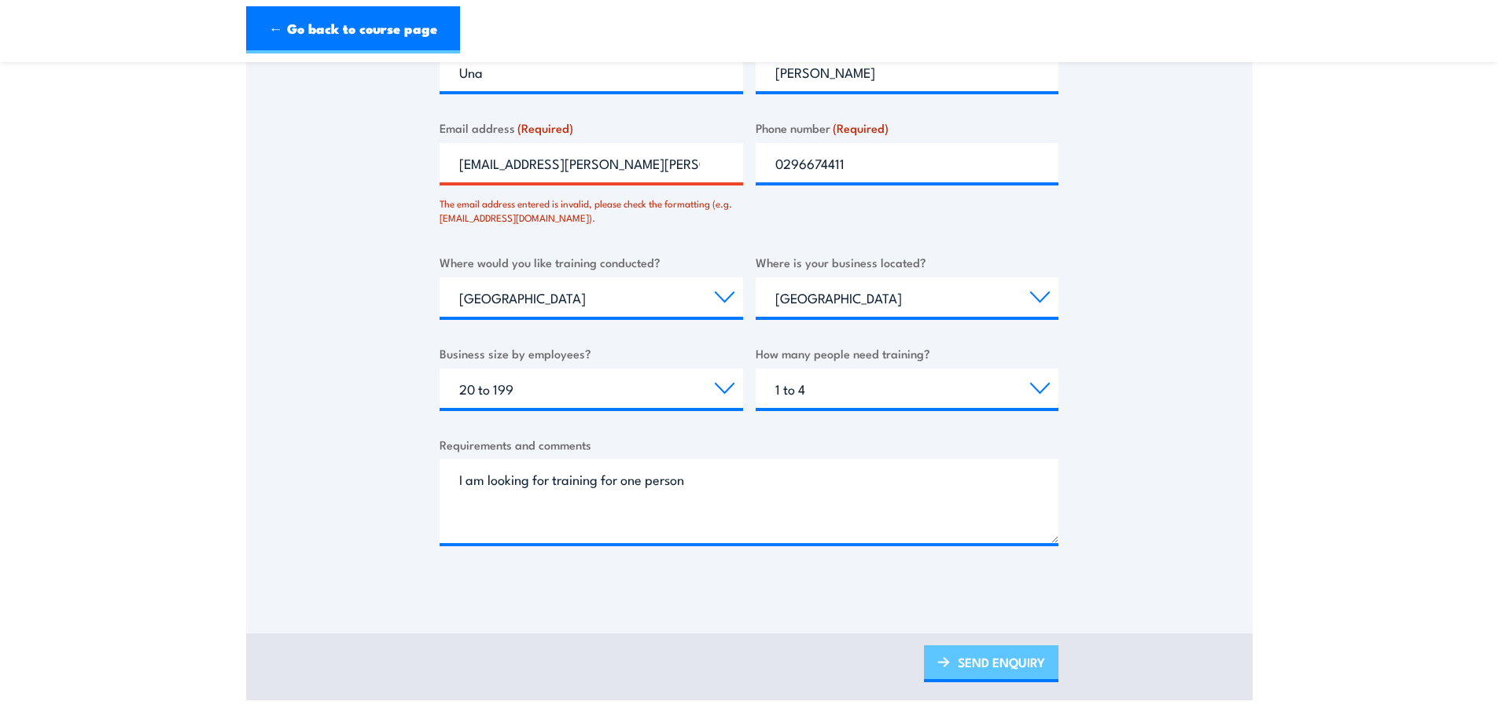
click at [1044, 664] on link "SEND ENQUIRY" at bounding box center [991, 664] width 134 height 37
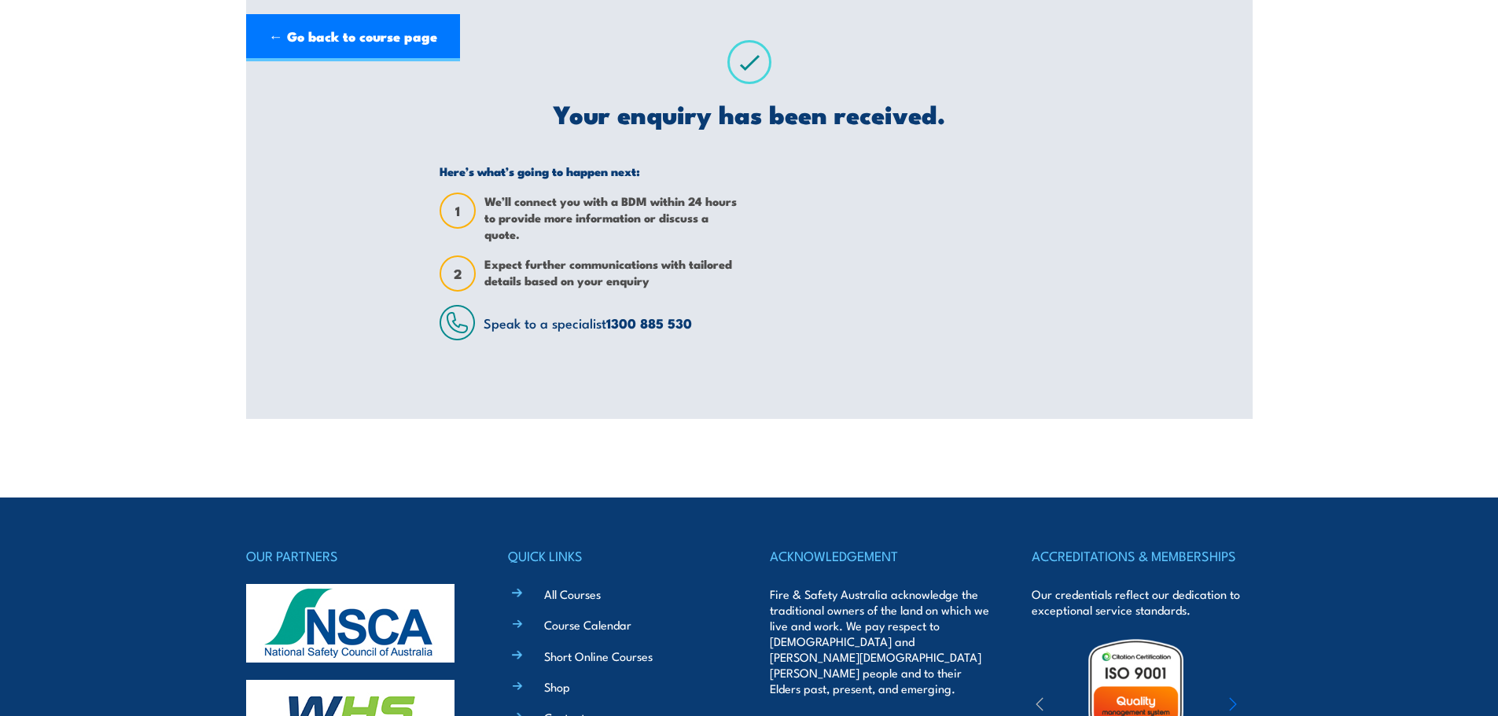
scroll to position [0, 0]
